Goal: Task Accomplishment & Management: Complete application form

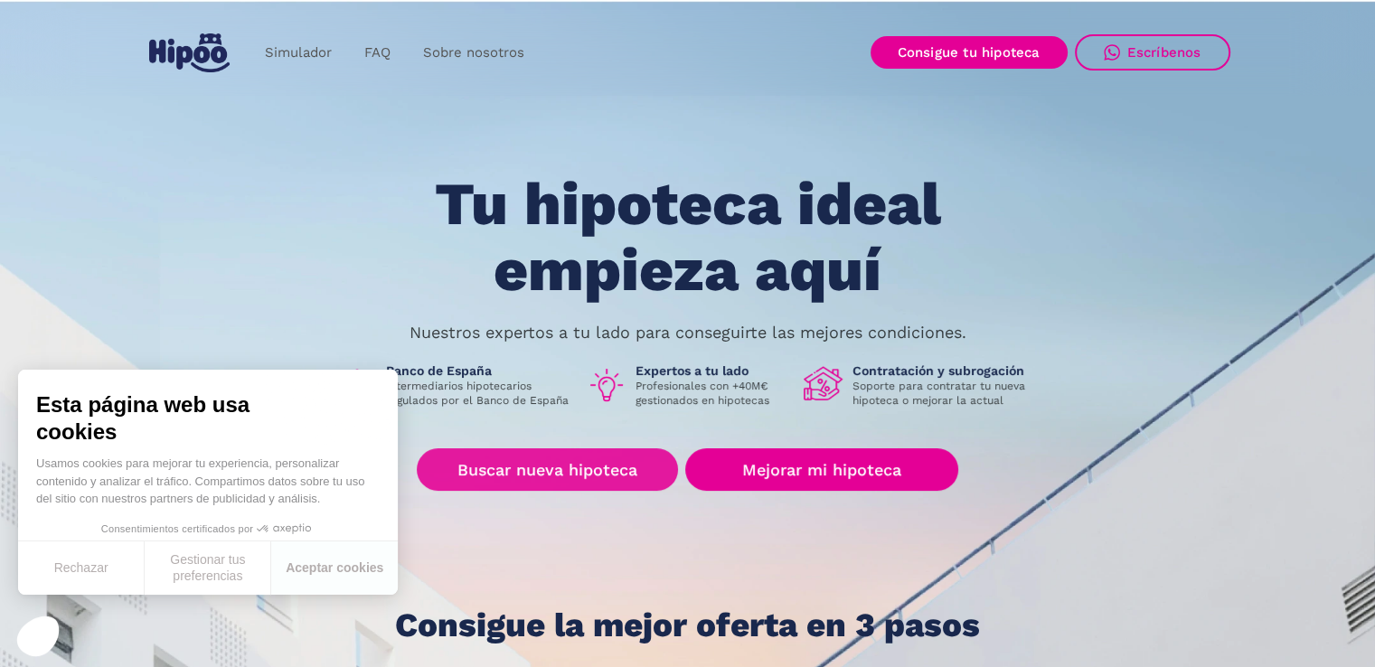
click at [504, 446] on div "Tu hipoteca ideal empieza aquí Nuestros expertos a tu lado para conseguirte las…" at bounding box center [688, 408] width 1085 height 472
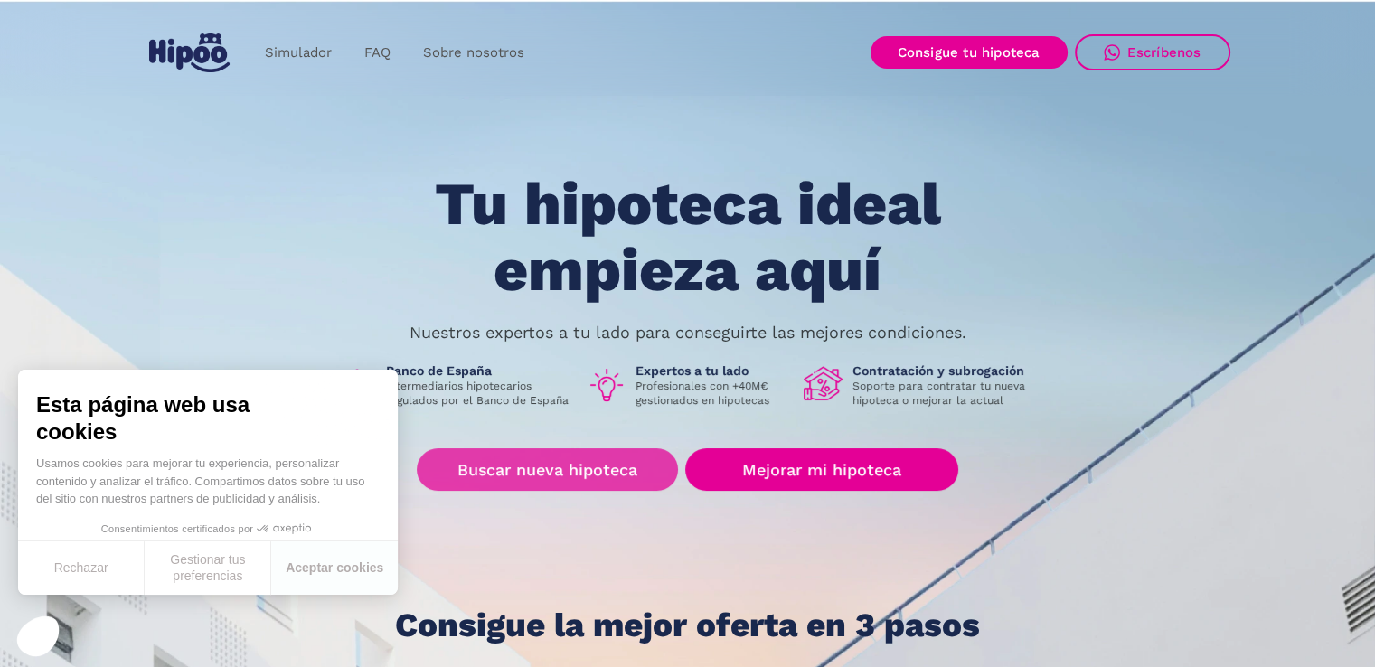
click at [482, 449] on link "Buscar nueva hipoteca" at bounding box center [547, 469] width 261 height 42
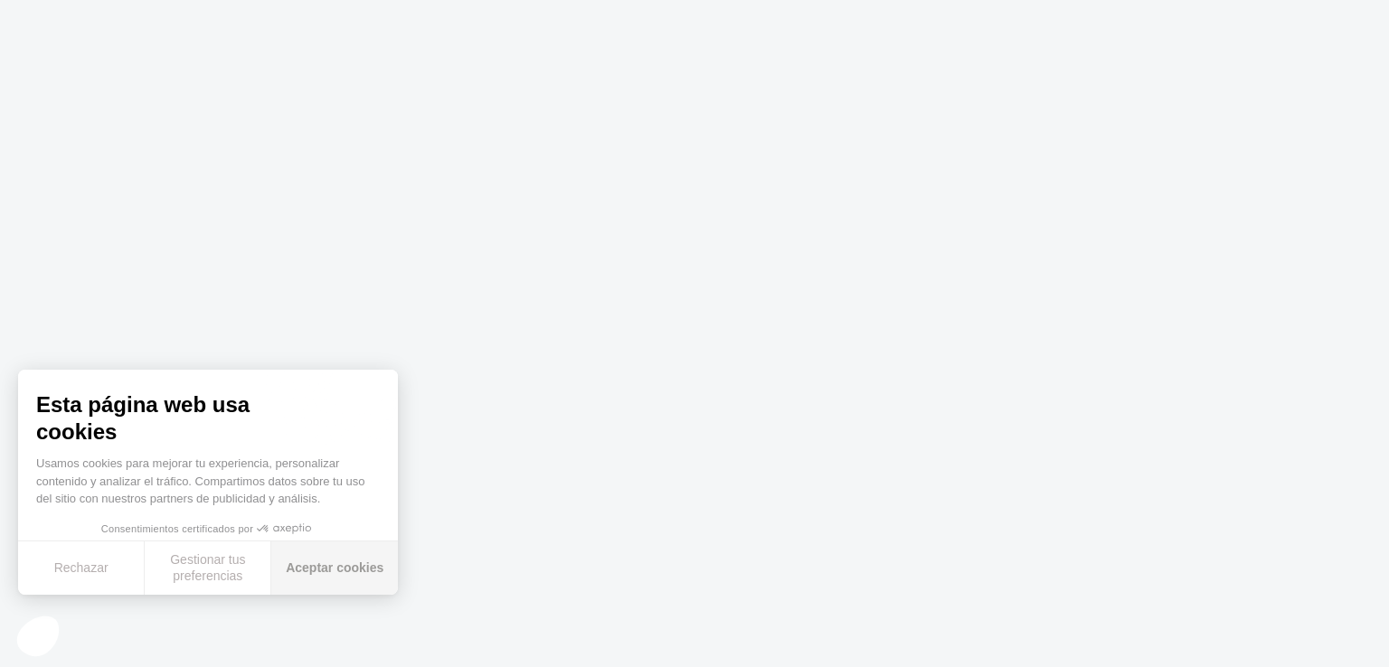
click at [354, 571] on button "Aceptar cookies" at bounding box center [334, 568] width 127 height 53
